Goal: Navigation & Orientation: Go to known website

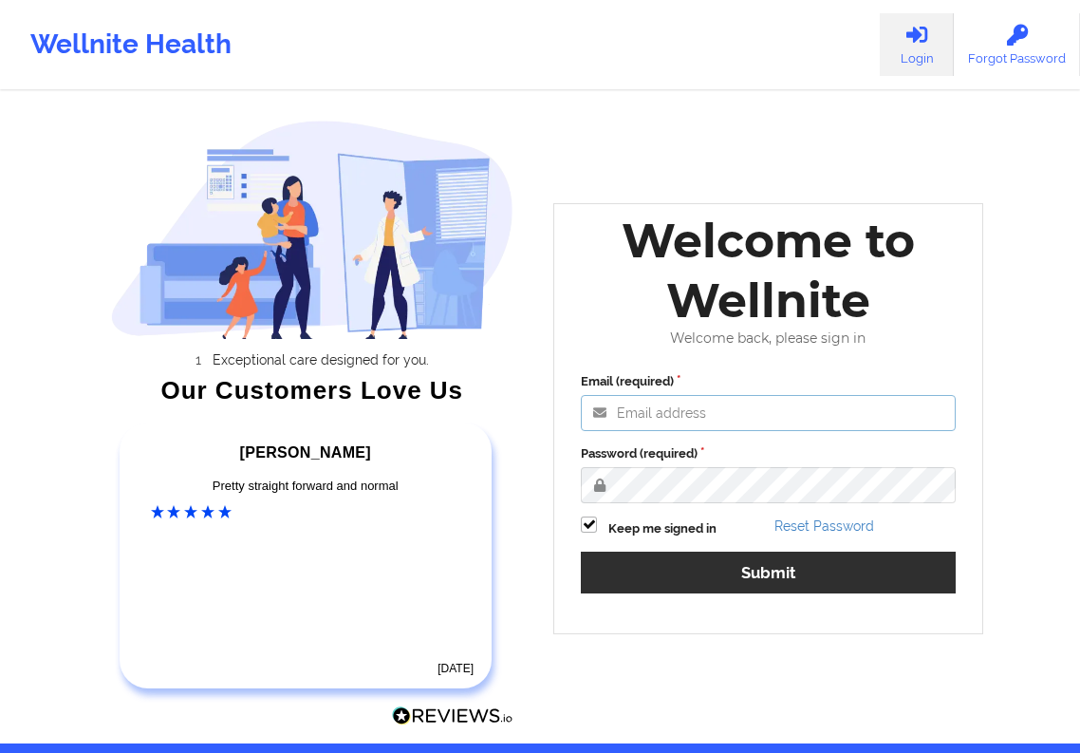
type input "[EMAIL_ADDRESS][DOMAIN_NAME]"
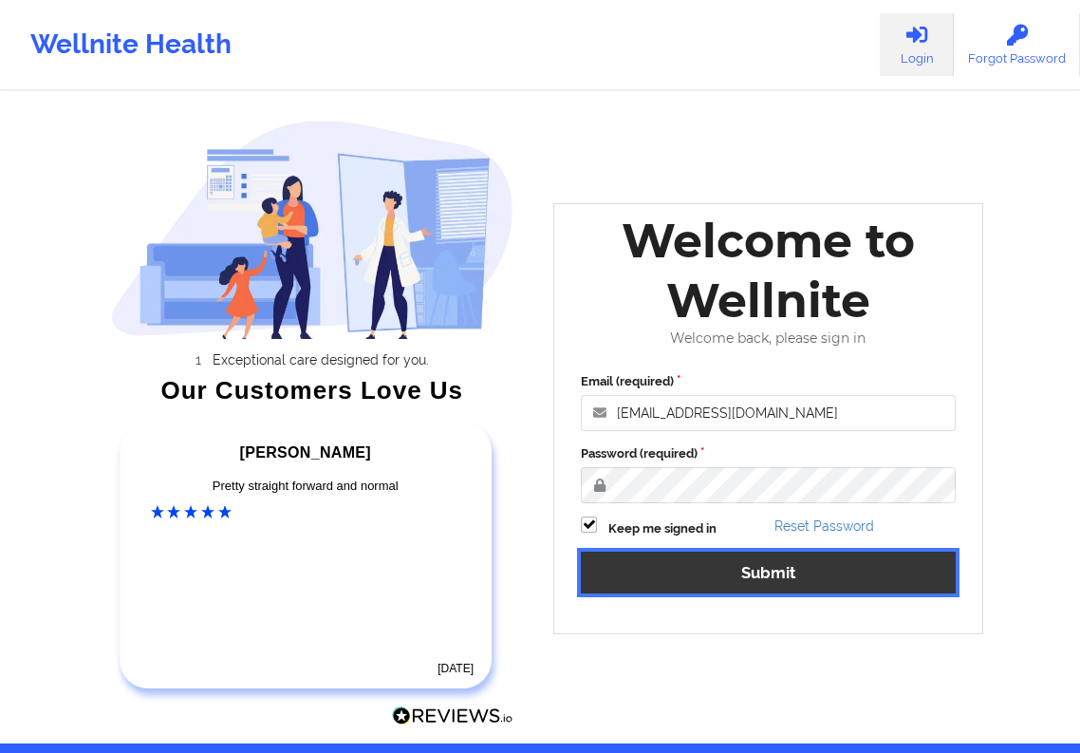
click at [697, 585] on button "Submit" at bounding box center [768, 572] width 375 height 41
